Goal: Check status: Check status

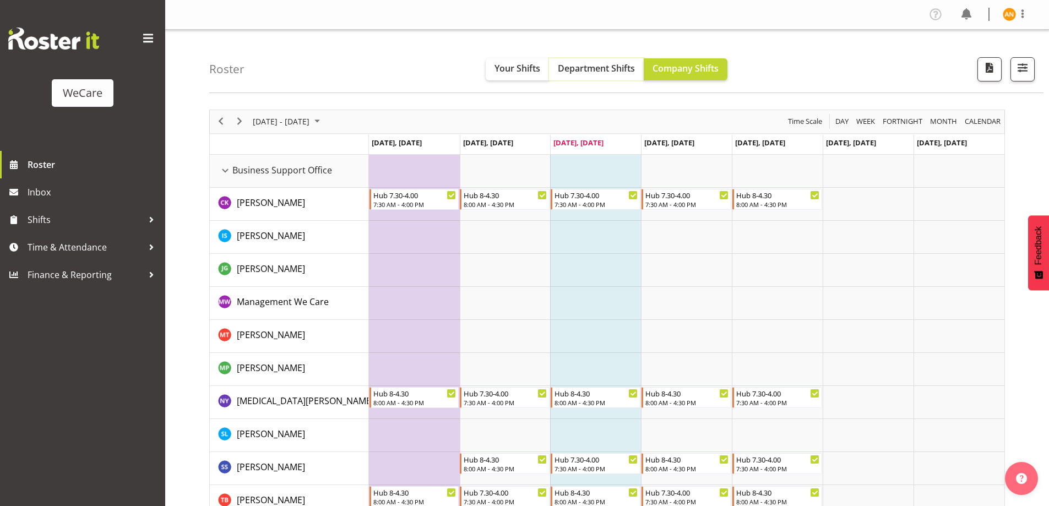
click at [622, 70] on span "Department Shifts" at bounding box center [596, 68] width 77 height 12
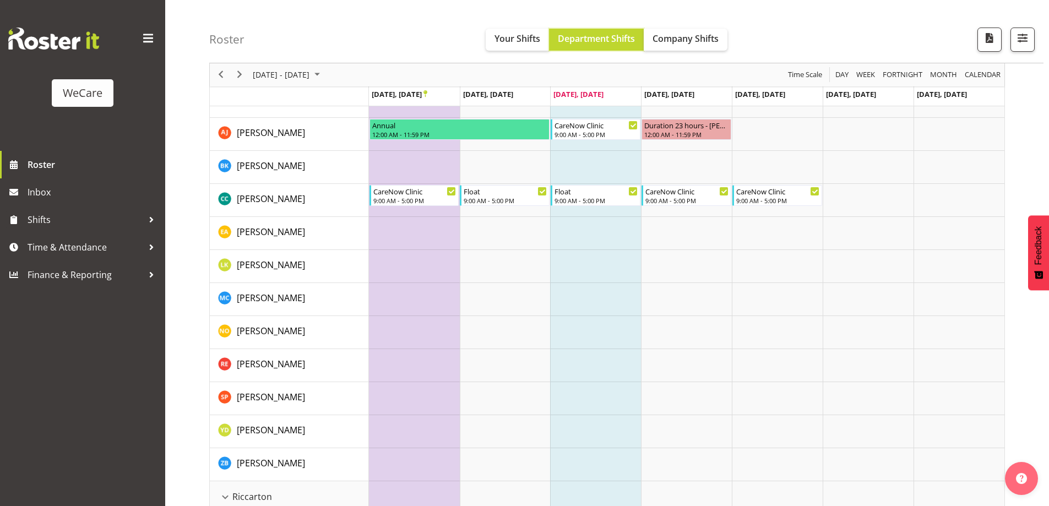
scroll to position [2011, 0]
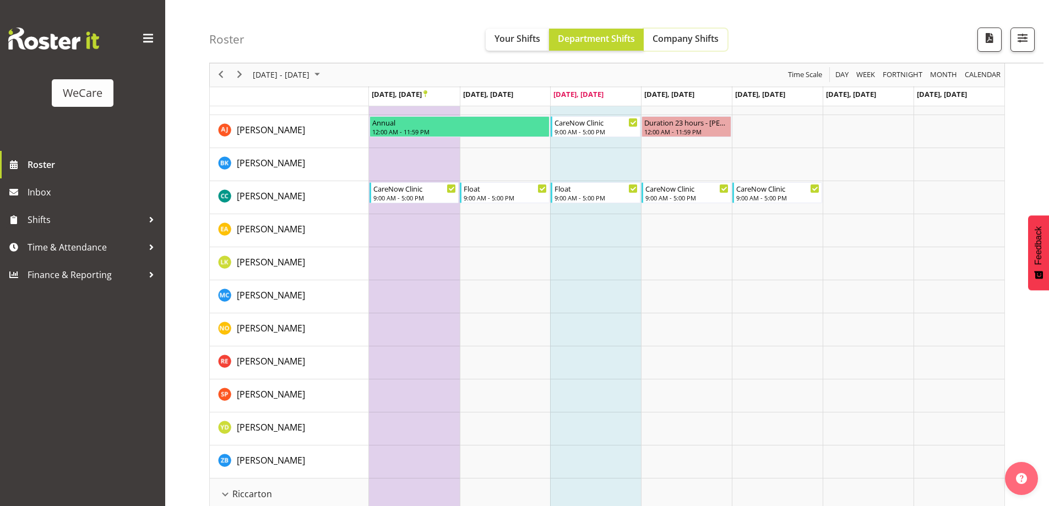
click at [679, 39] on span "Company Shifts" at bounding box center [686, 39] width 66 height 12
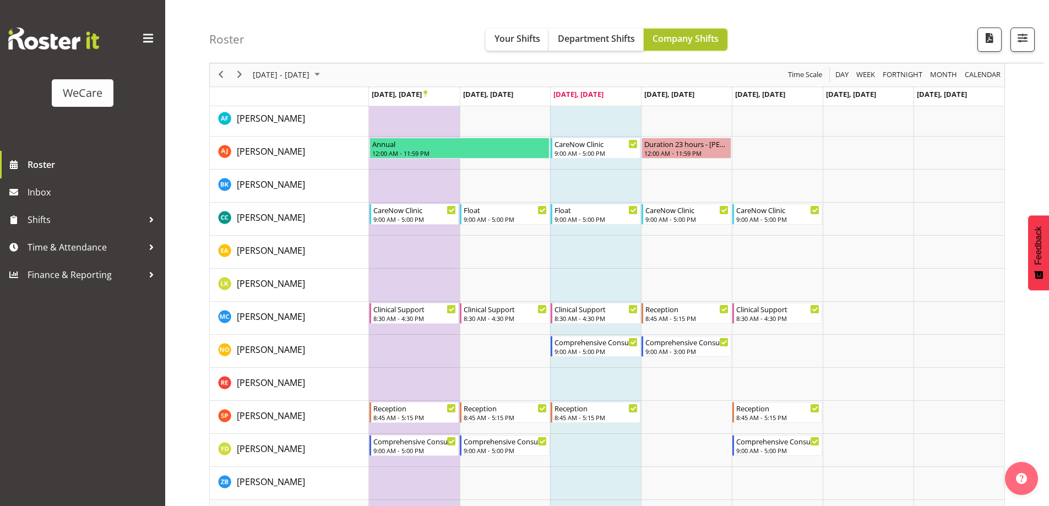
scroll to position [2011, 0]
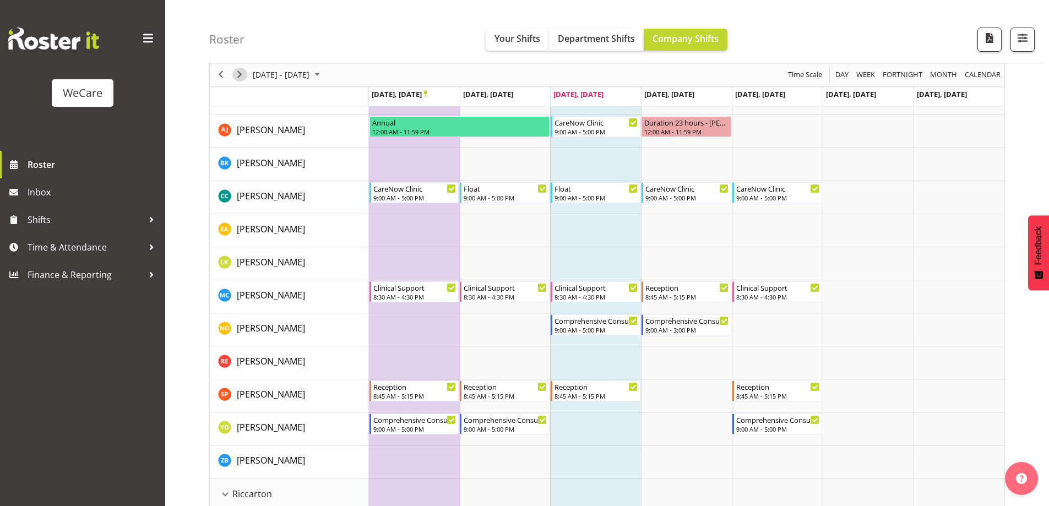
click at [238, 77] on span "Next" at bounding box center [239, 75] width 13 height 14
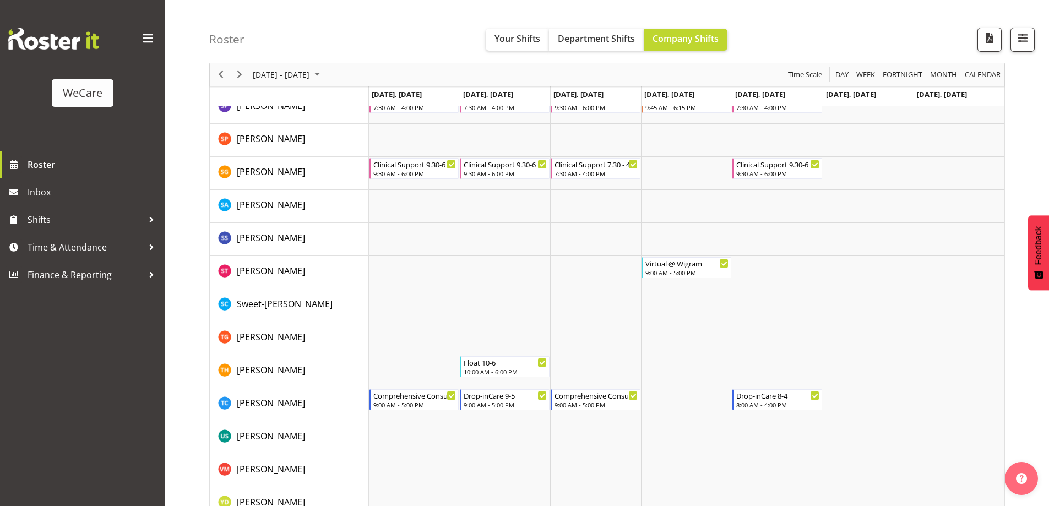
scroll to position [4423, 0]
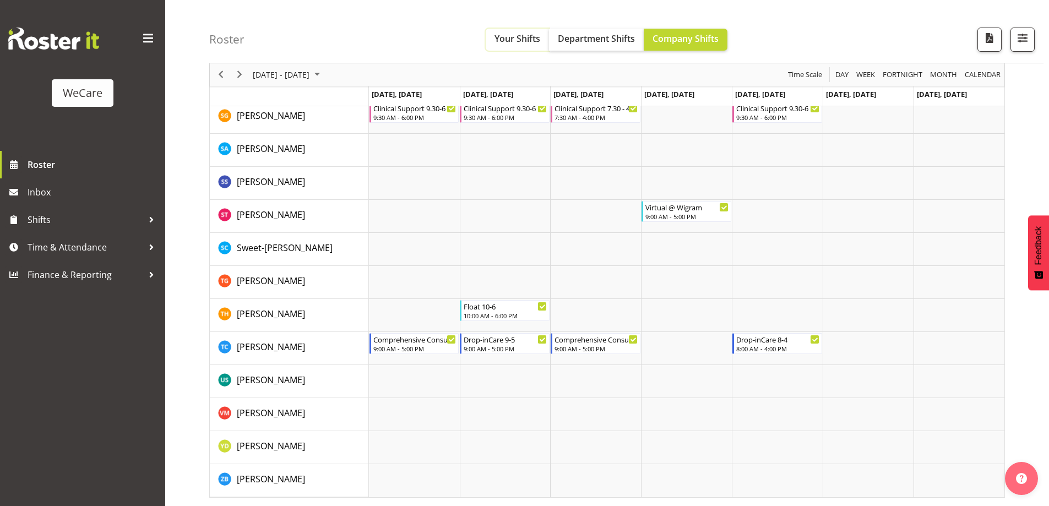
click at [519, 36] on span "Your Shifts" at bounding box center [518, 39] width 46 height 12
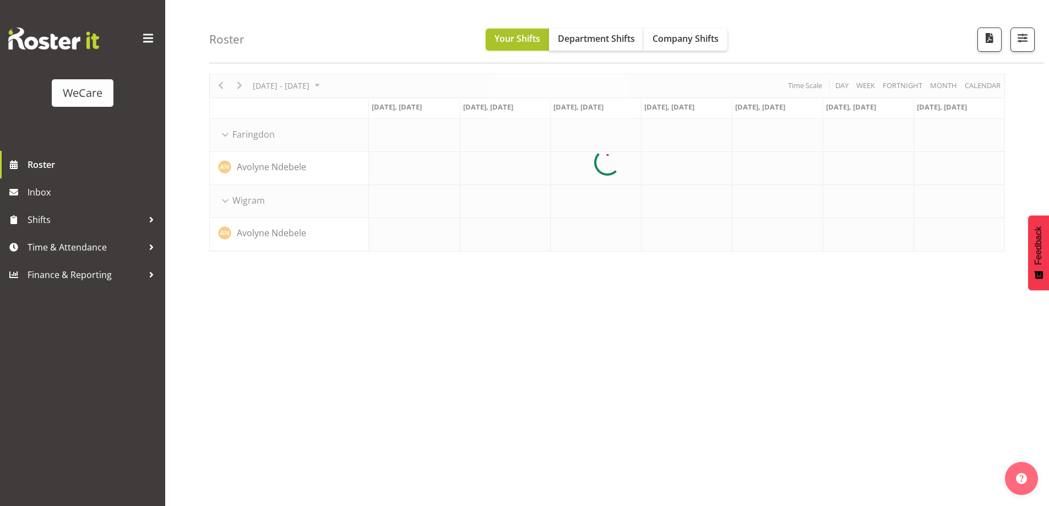
scroll to position [36, 0]
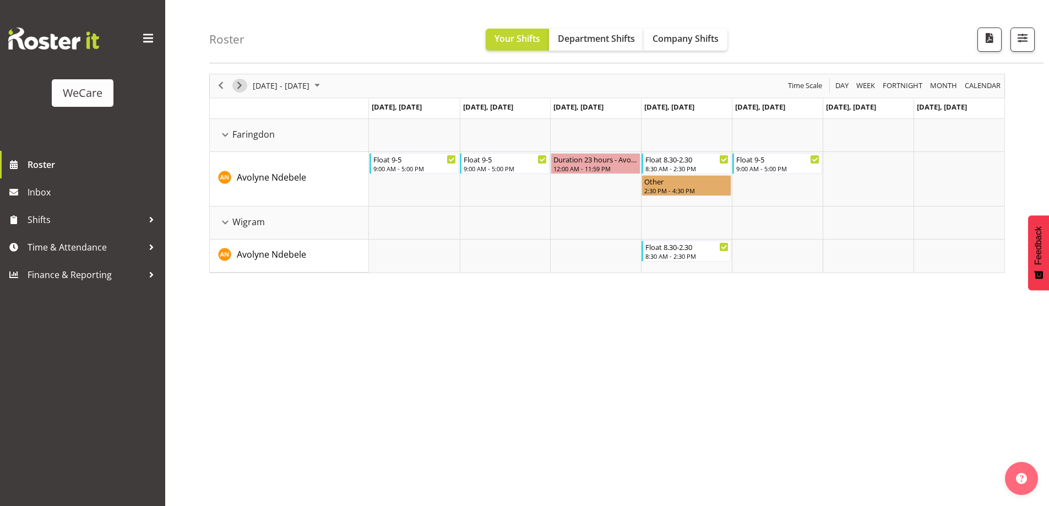
click at [241, 83] on span "Next" at bounding box center [239, 86] width 13 height 14
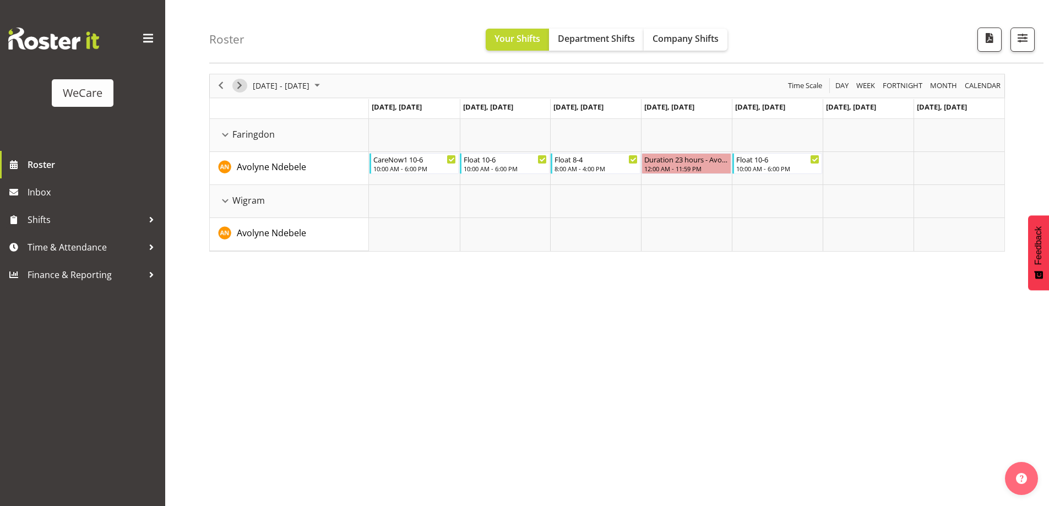
click at [241, 83] on span "Next" at bounding box center [239, 86] width 13 height 14
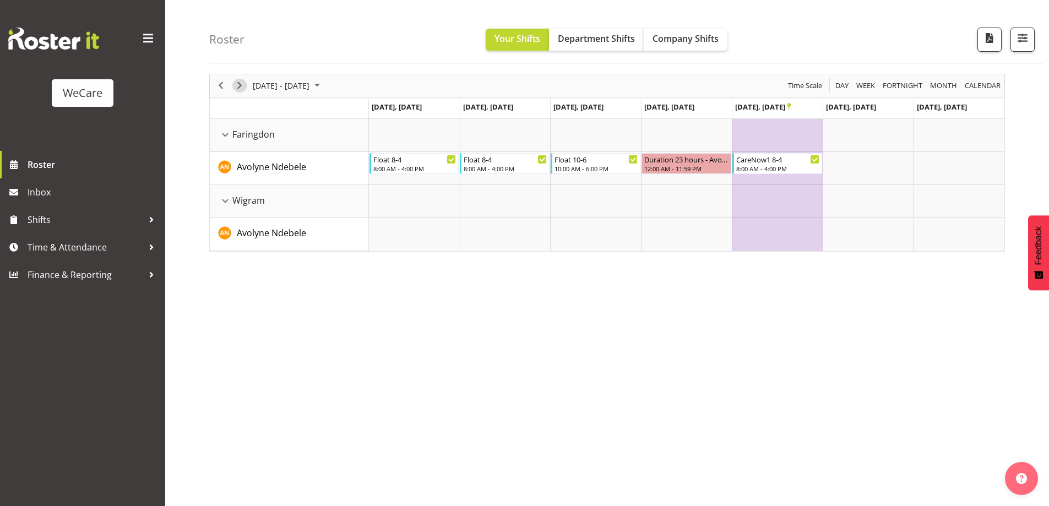
click at [241, 83] on span "Next" at bounding box center [239, 86] width 13 height 14
